Goal: Information Seeking & Learning: Learn about a topic

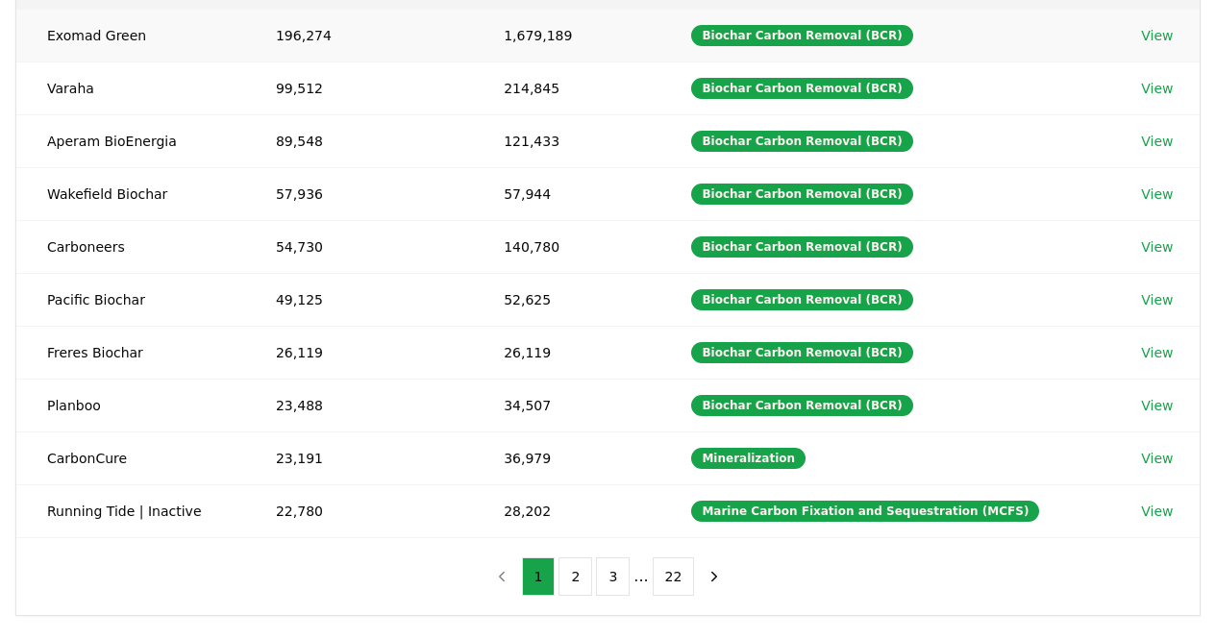
scroll to position [298, 0]
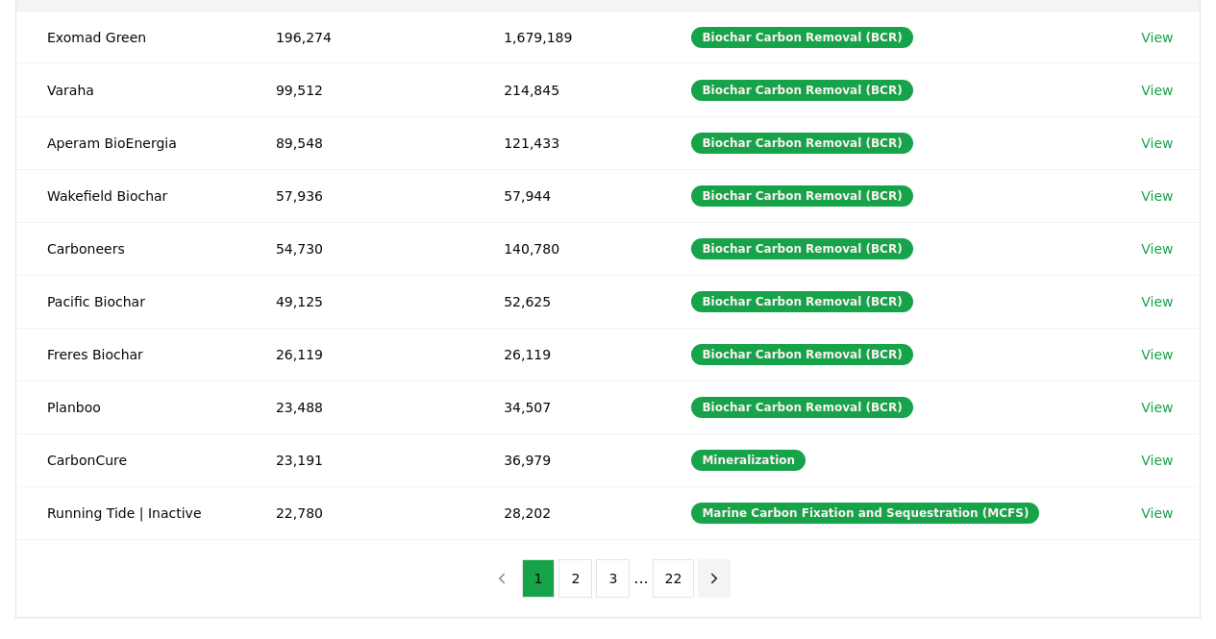
click at [712, 574] on icon "next page" at bounding box center [714, 578] width 5 height 9
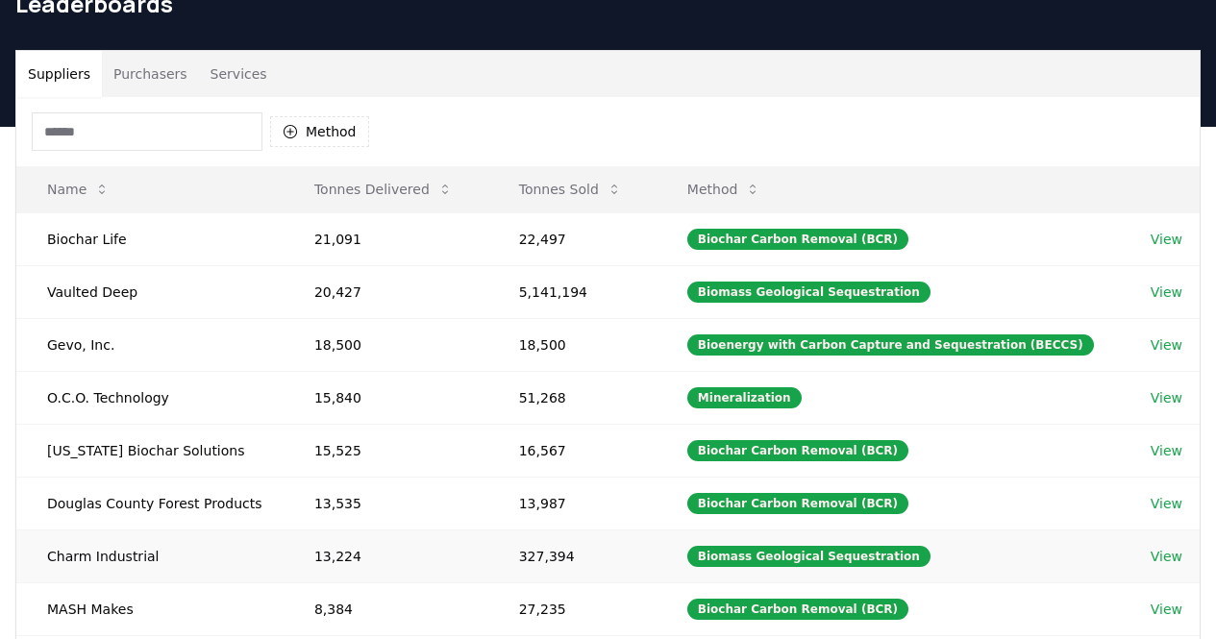
scroll to position [93, 0]
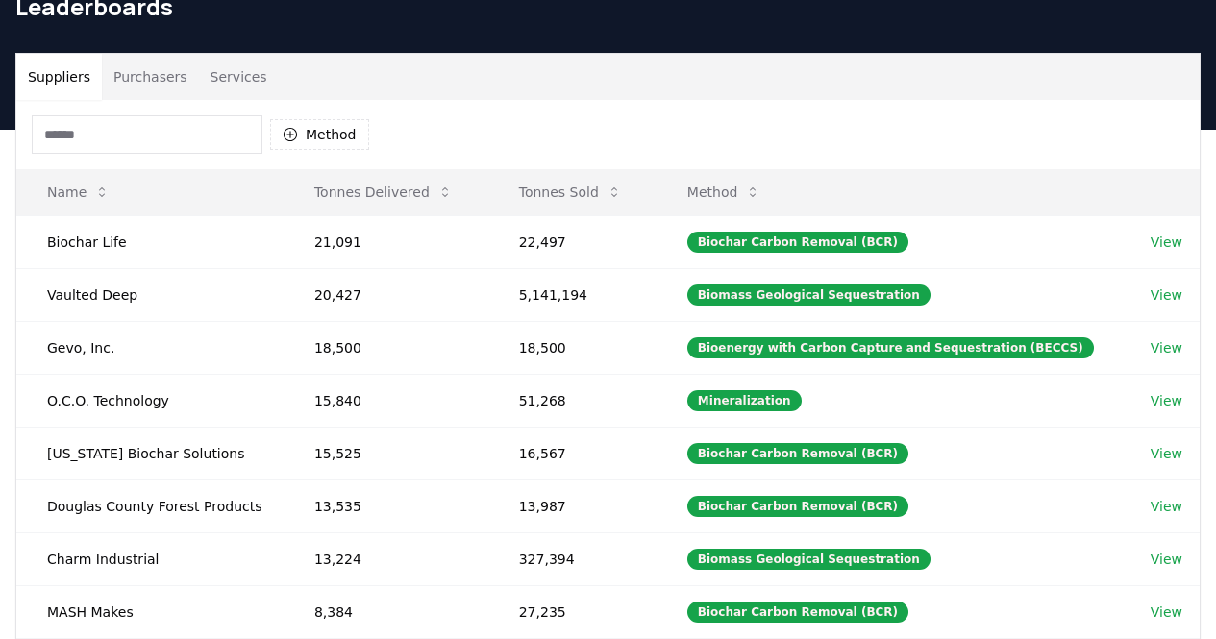
click at [214, 128] on input at bounding box center [147, 134] width 231 height 38
click at [304, 134] on button "Method" at bounding box center [319, 134] width 99 height 31
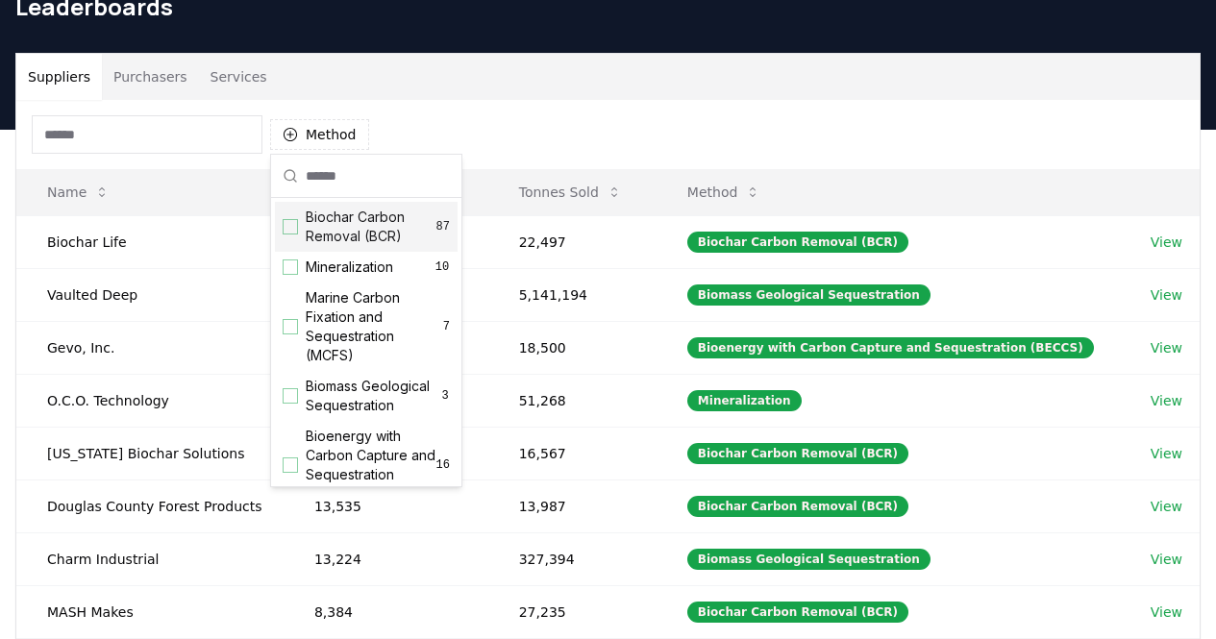
click at [316, 176] on input "text" at bounding box center [378, 176] width 144 height 42
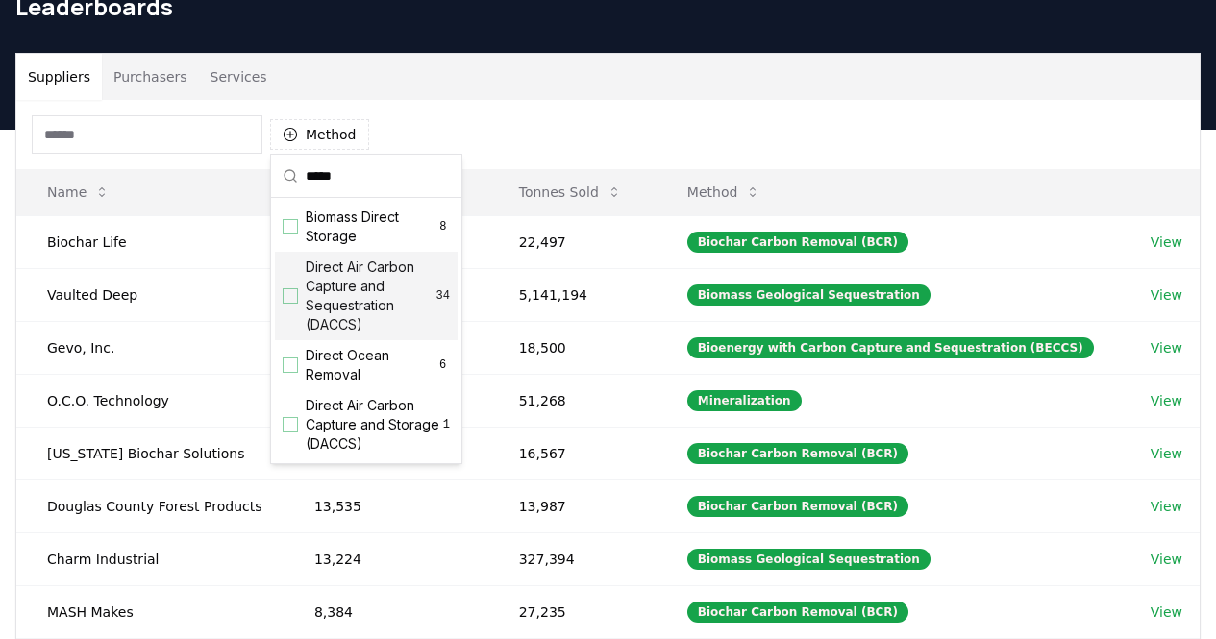
type input "*****"
click at [341, 282] on span "Direct Air Carbon Capture and Sequestration (DACCS)" at bounding box center [371, 296] width 131 height 77
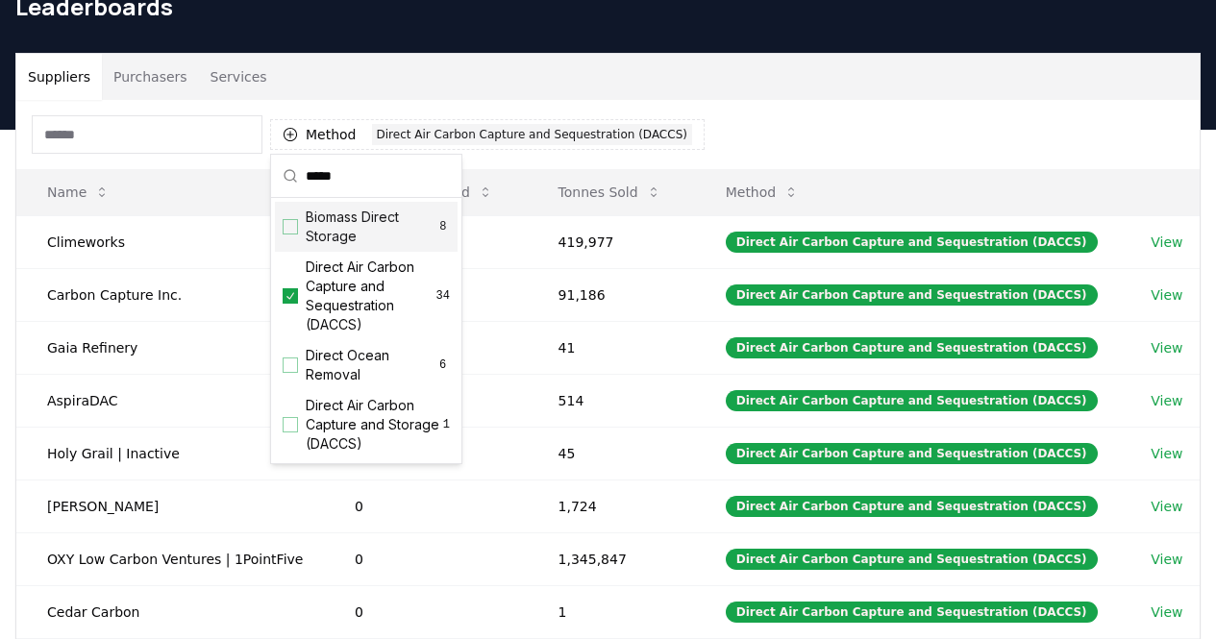
click at [599, 74] on div "Suppliers Purchasers Services" at bounding box center [607, 77] width 1183 height 46
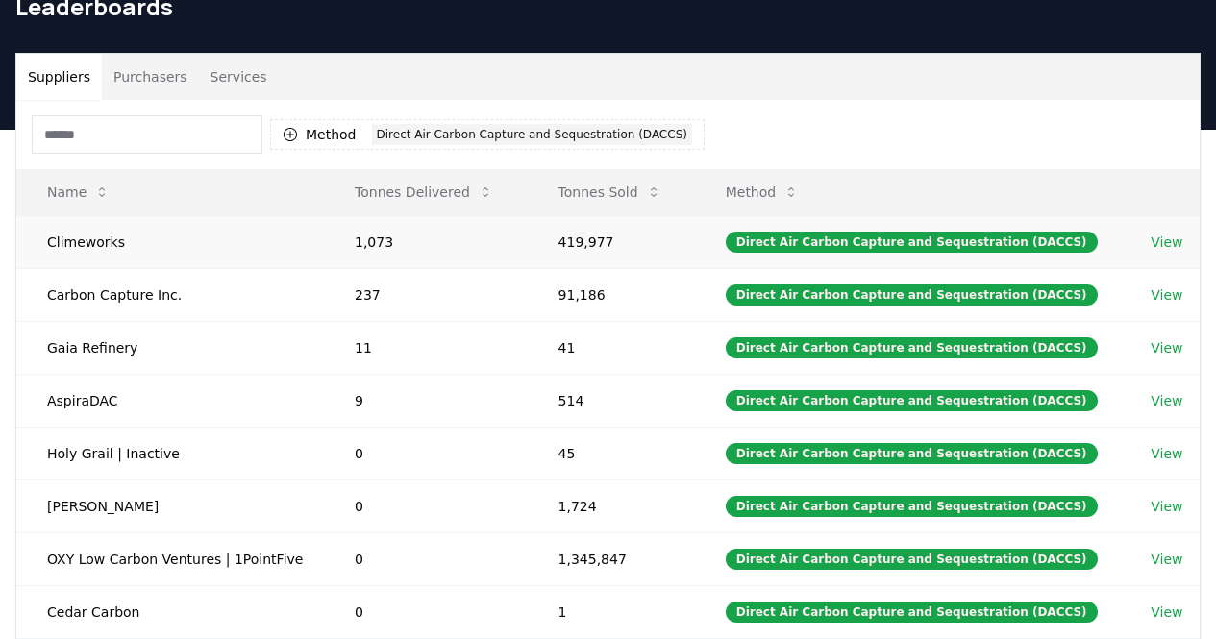
click at [682, 240] on td "419,977" at bounding box center [611, 241] width 167 height 53
click at [1179, 236] on td "View" at bounding box center [1160, 241] width 80 height 53
click at [1172, 239] on link "View" at bounding box center [1167, 242] width 32 height 19
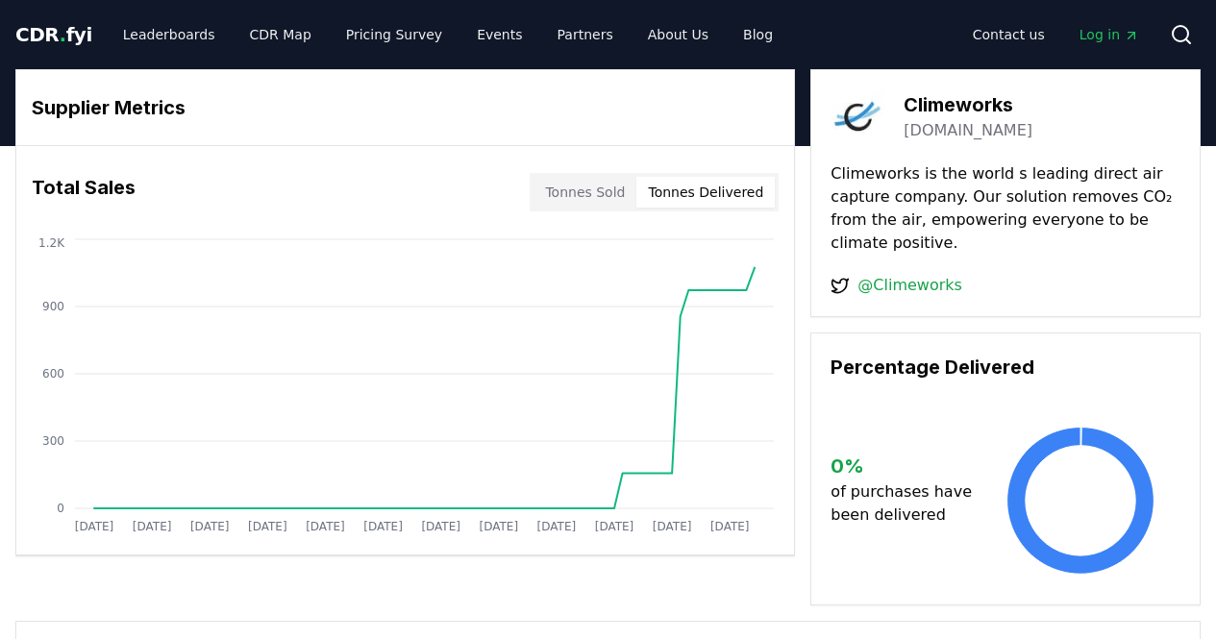
click at [694, 193] on button "Tonnes Delivered" at bounding box center [705, 192] width 138 height 31
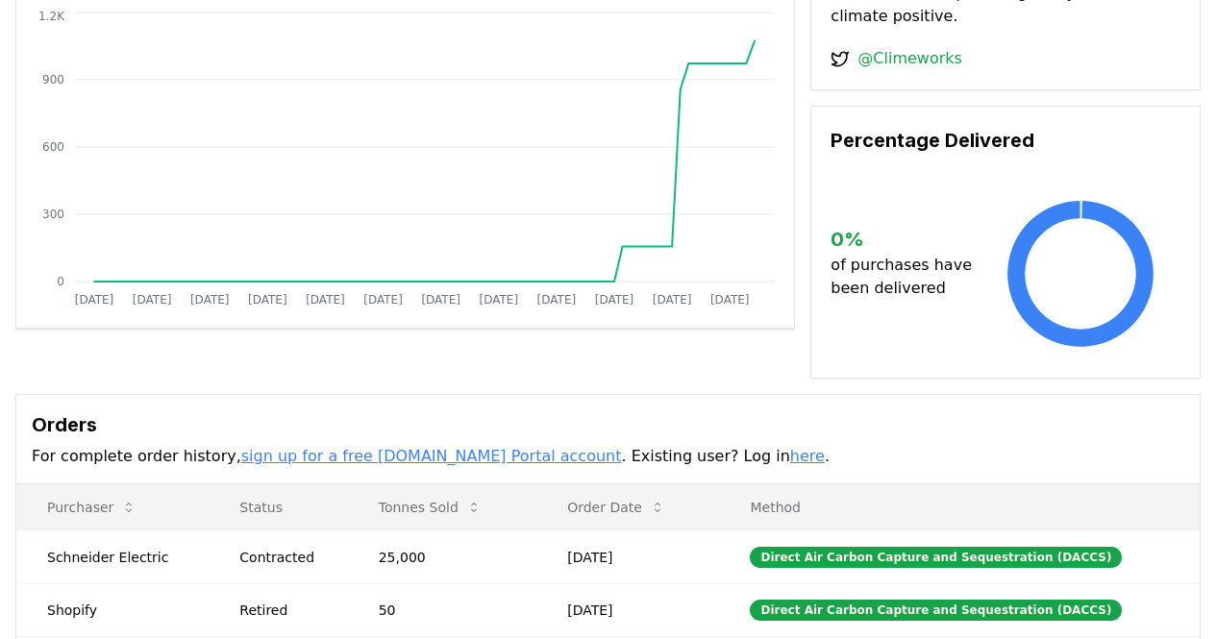
scroll to position [213, 0]
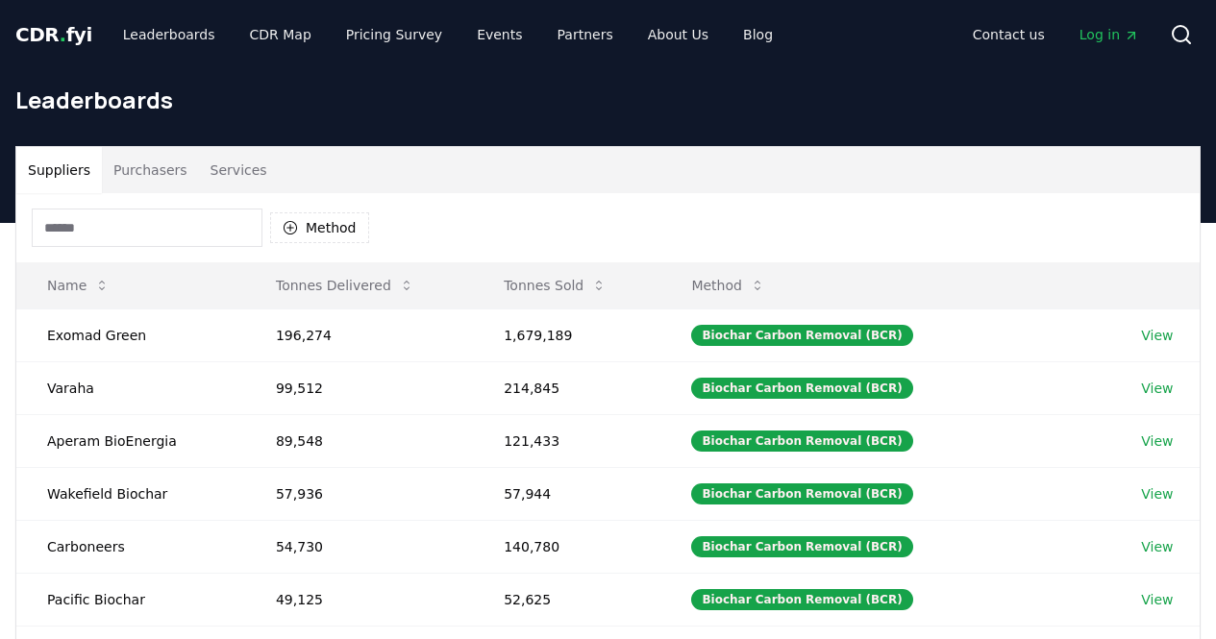
scroll to position [93, 0]
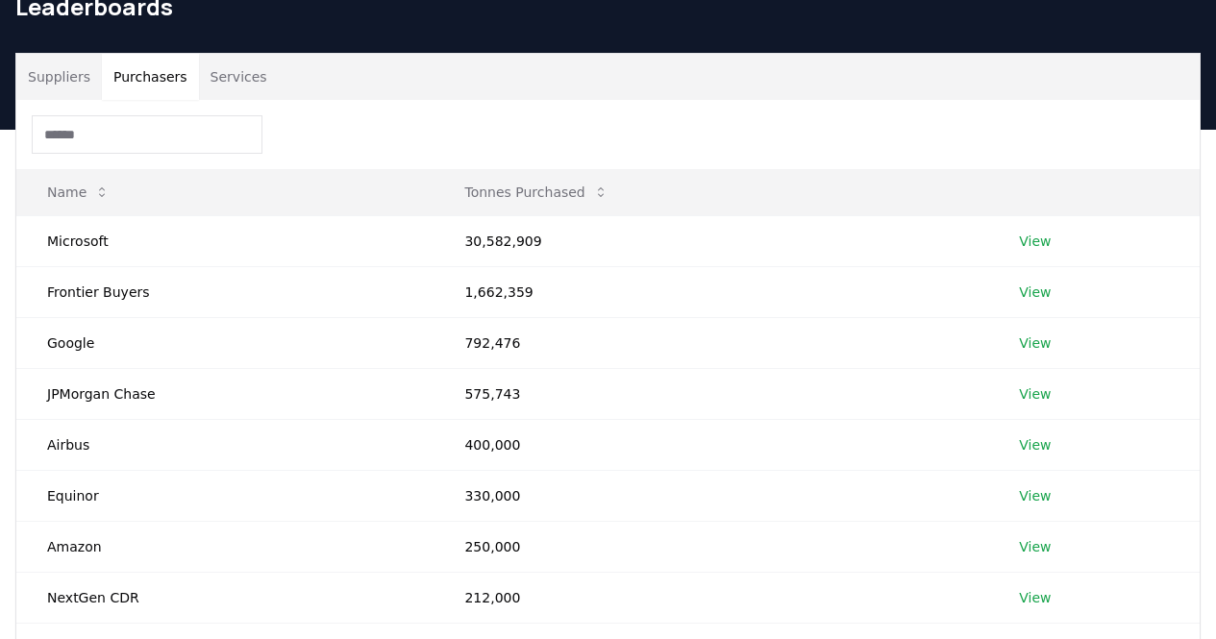
click at [164, 78] on button "Purchasers" at bounding box center [150, 77] width 97 height 46
click at [167, 132] on input at bounding box center [147, 134] width 231 height 38
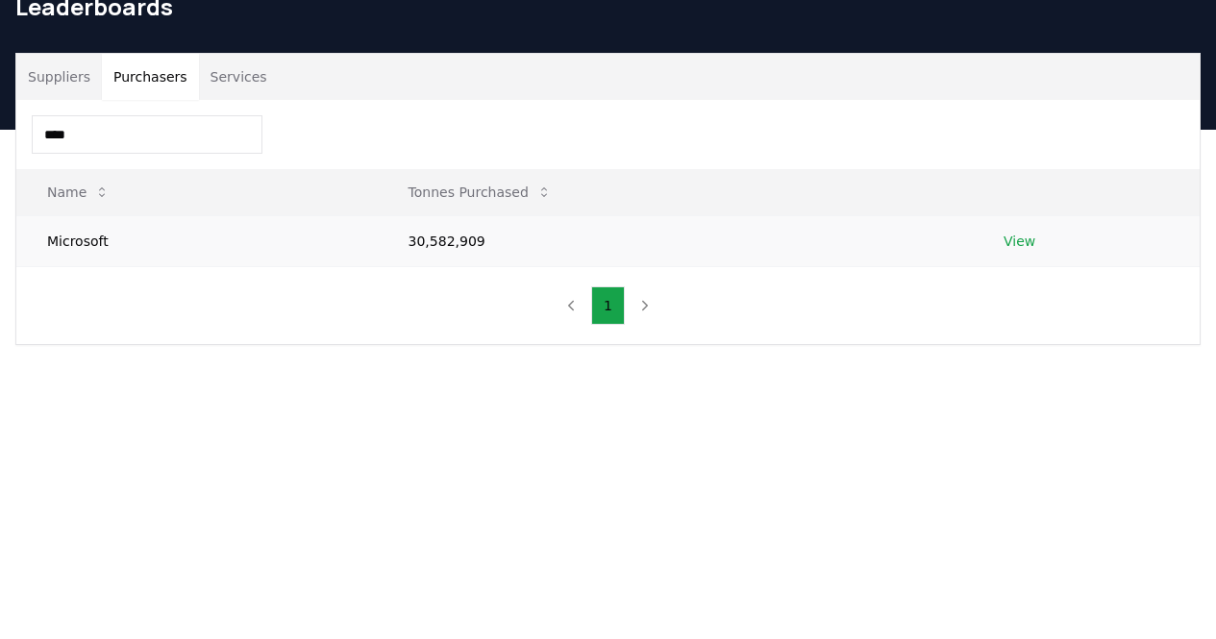
type input "****"
click at [210, 253] on td "Microsoft" at bounding box center [196, 240] width 361 height 51
click at [1018, 240] on link "View" at bounding box center [1020, 241] width 32 height 19
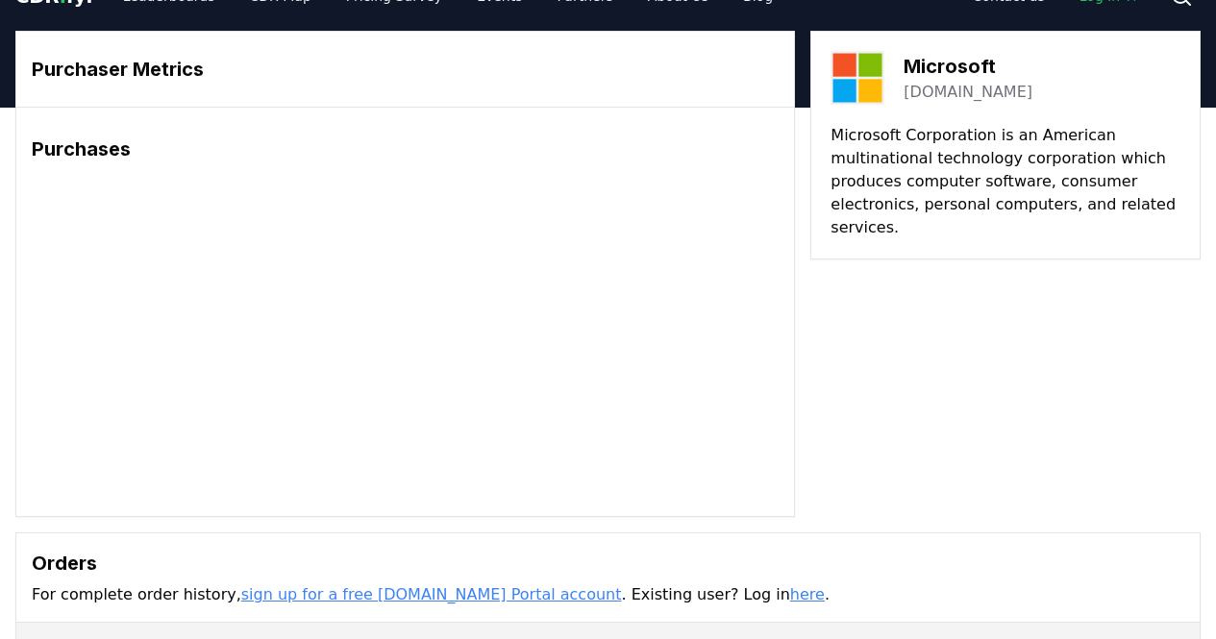
scroll to position [37, 0]
